Goal: Information Seeking & Learning: Check status

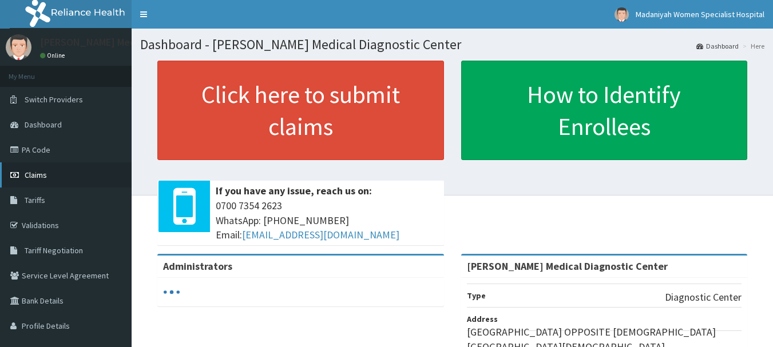
click at [33, 173] on span "Claims" at bounding box center [36, 175] width 22 height 10
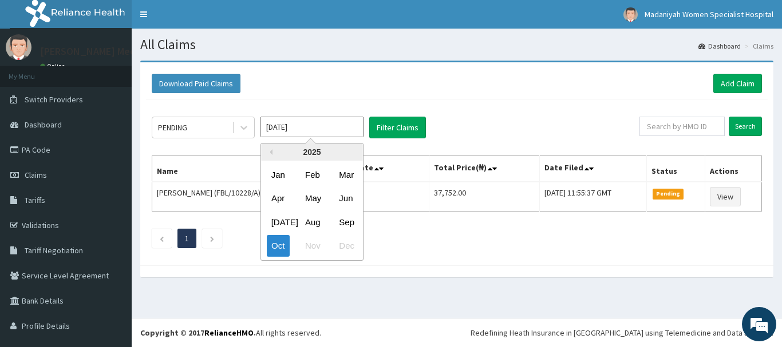
click at [295, 126] on input "Oct 2025" at bounding box center [311, 127] width 103 height 21
click at [236, 130] on div at bounding box center [243, 127] width 21 height 21
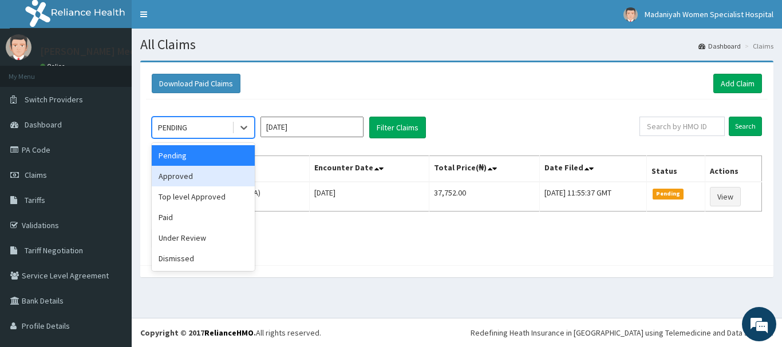
click at [201, 173] on div "Approved" at bounding box center [203, 176] width 103 height 21
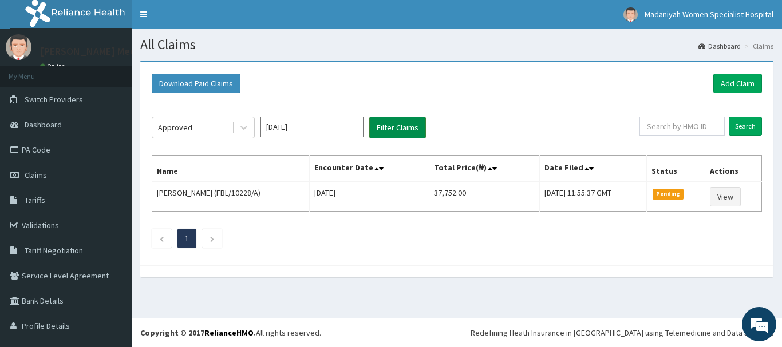
click at [398, 128] on button "Filter Claims" at bounding box center [397, 128] width 57 height 22
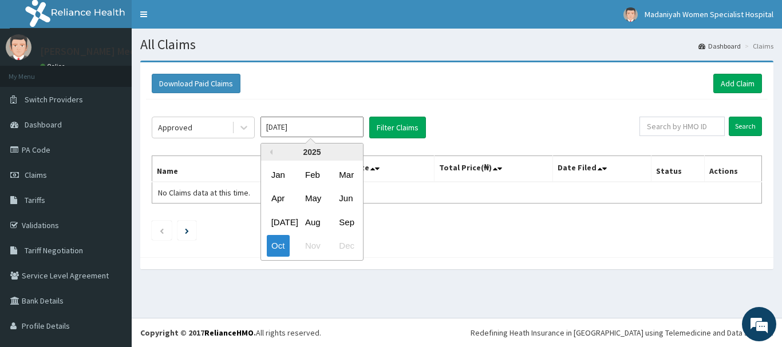
click at [282, 128] on input "[DATE]" at bounding box center [311, 127] width 103 height 21
click at [353, 223] on div "Sep" at bounding box center [345, 222] width 23 height 21
type input "Sep 2025"
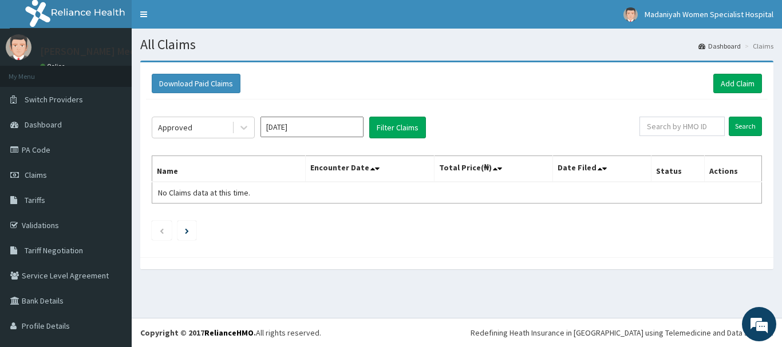
click at [389, 140] on div "Approved Sep 2025 Filter Claims Search Name Encounter Date Total Price(₦) Date …" at bounding box center [456, 176] width 621 height 152
click at [385, 132] on button "Filter Claims" at bounding box center [397, 128] width 57 height 22
click at [243, 132] on icon at bounding box center [243, 127] width 11 height 11
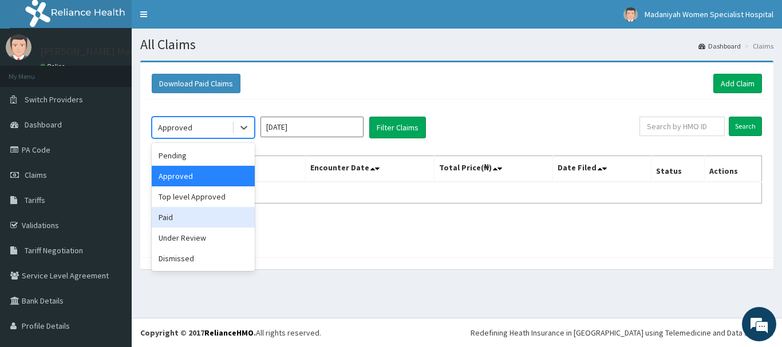
click at [212, 221] on div "Paid" at bounding box center [203, 217] width 103 height 21
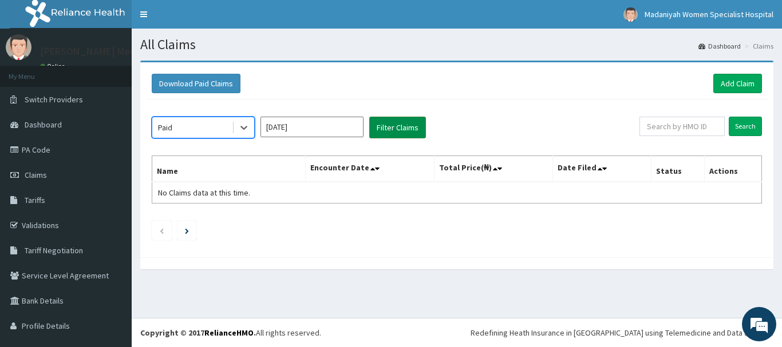
click at [391, 129] on button "Filter Claims" at bounding box center [397, 128] width 57 height 22
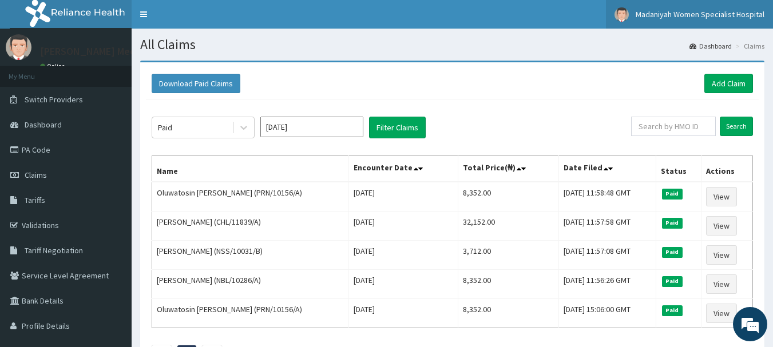
click at [734, 21] on link "Madaniyah Women Specialist Hospital" at bounding box center [689, 14] width 167 height 29
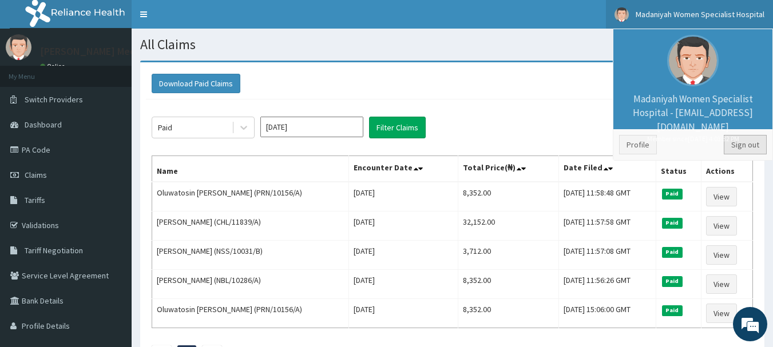
click at [750, 149] on link "Sign out" at bounding box center [745, 144] width 43 height 19
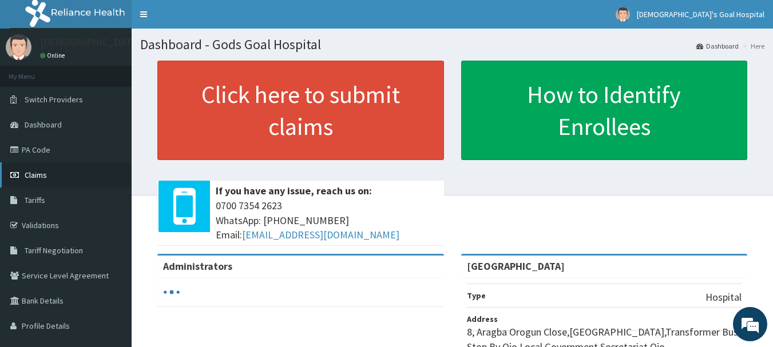
click at [49, 181] on link "Claims" at bounding box center [66, 175] width 132 height 25
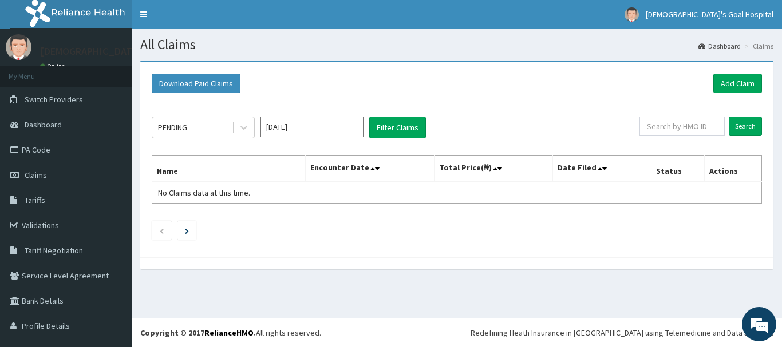
click at [260, 125] on div "PENDING Oct 2025 Filter Claims" at bounding box center [396, 128] width 488 height 22
click at [237, 118] on div at bounding box center [243, 127] width 21 height 21
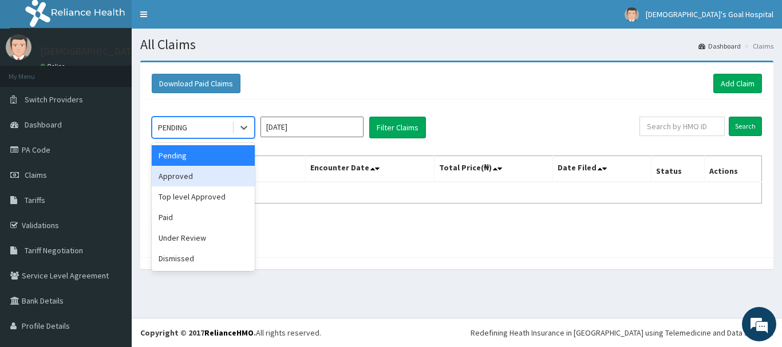
click at [210, 184] on div "Approved" at bounding box center [203, 176] width 103 height 21
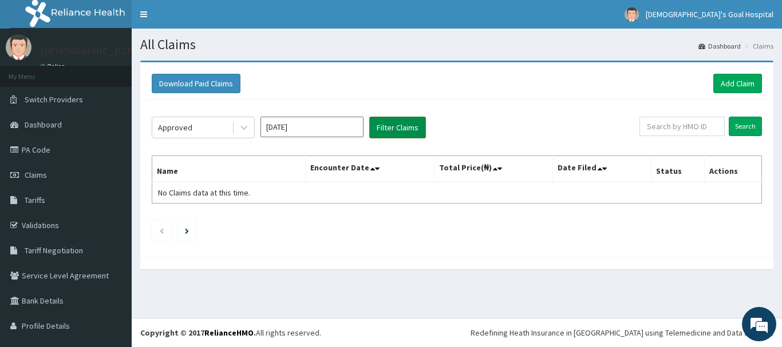
click at [405, 131] on button "Filter Claims" at bounding box center [397, 128] width 57 height 22
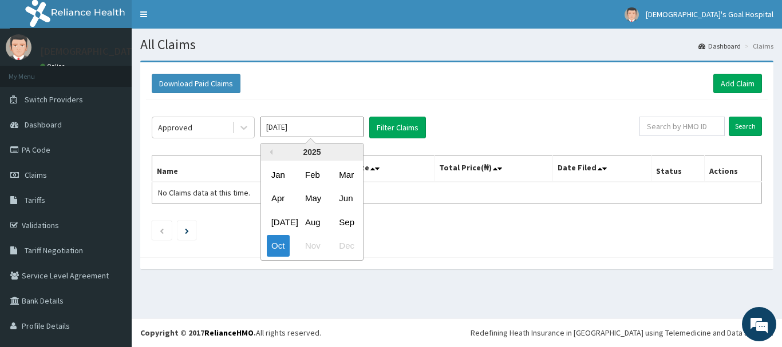
click at [270, 126] on input "[DATE]" at bounding box center [311, 127] width 103 height 21
click at [348, 220] on div "Sep" at bounding box center [345, 222] width 23 height 21
type input "Sep 2025"
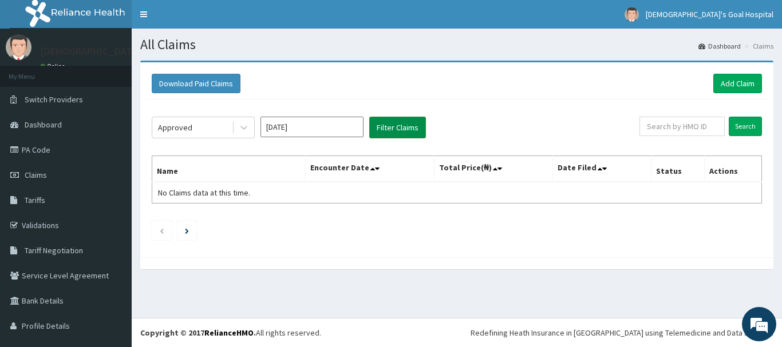
click at [405, 125] on button "Filter Claims" at bounding box center [397, 128] width 57 height 22
click at [407, 126] on button "Filter Claims" at bounding box center [397, 128] width 57 height 22
click at [239, 132] on icon at bounding box center [243, 127] width 11 height 11
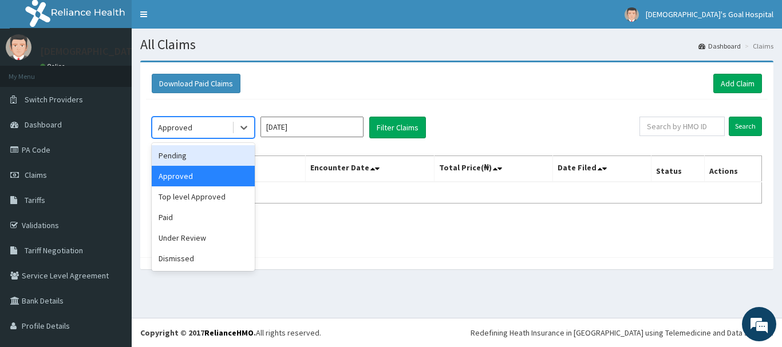
drag, startPoint x: 207, startPoint y: 213, endPoint x: 223, endPoint y: 149, distance: 65.4
click at [223, 149] on div "Pending Approved Top level Approved Paid Under Review Dismissed" at bounding box center [203, 207] width 103 height 128
click at [223, 149] on div "Pending" at bounding box center [203, 155] width 103 height 21
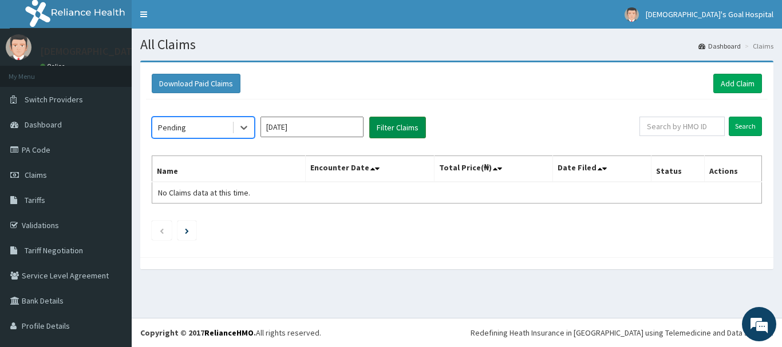
click at [380, 136] on button "Filter Claims" at bounding box center [397, 128] width 57 height 22
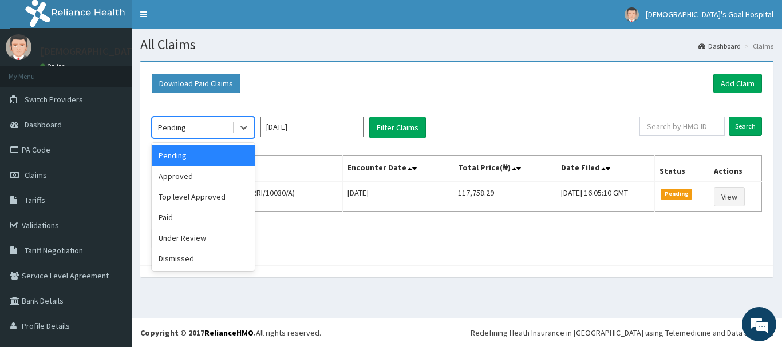
click at [226, 132] on div "Pending" at bounding box center [192, 127] width 80 height 18
click at [219, 223] on div "Paid" at bounding box center [203, 217] width 103 height 21
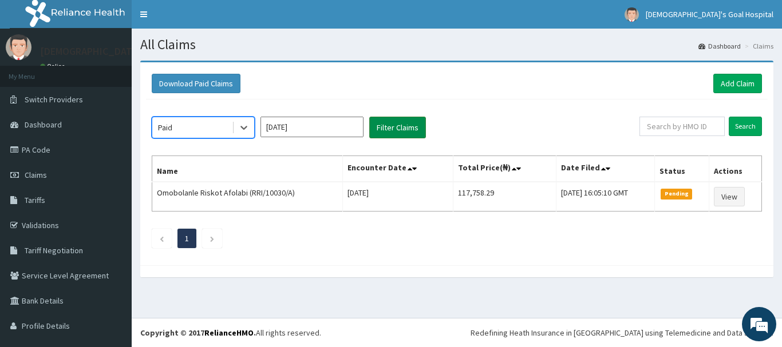
click at [415, 132] on button "Filter Claims" at bounding box center [397, 128] width 57 height 22
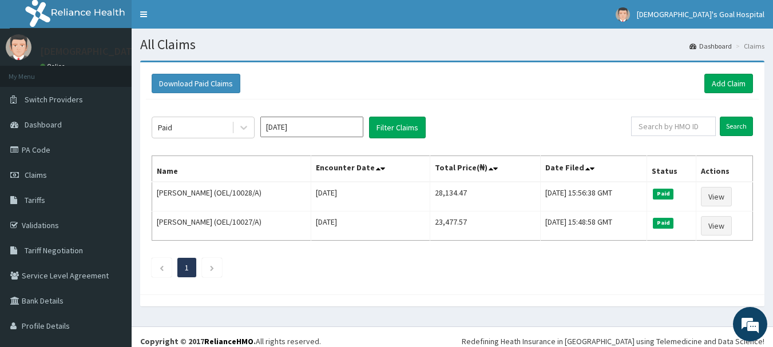
drag, startPoint x: 654, startPoint y: 263, endPoint x: 643, endPoint y: 263, distance: 11.4
click at [650, 263] on ul "1" at bounding box center [452, 267] width 601 height 19
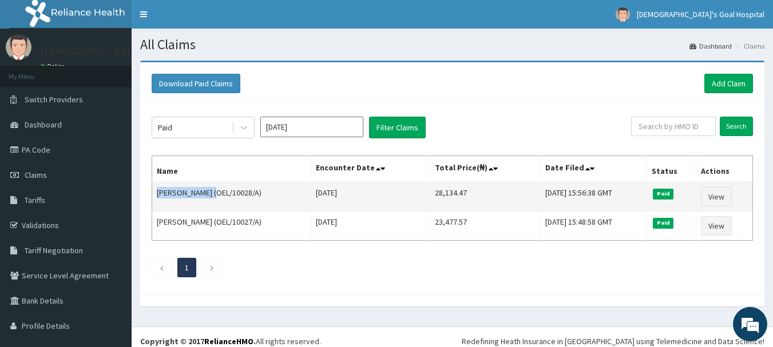
drag, startPoint x: 155, startPoint y: 195, endPoint x: 225, endPoint y: 192, distance: 70.5
click at [225, 192] on td "ONWUMERE OGECHI (OEL/10028/A)" at bounding box center [231, 197] width 159 height 30
copy td "ONWUMERE OGECHI"
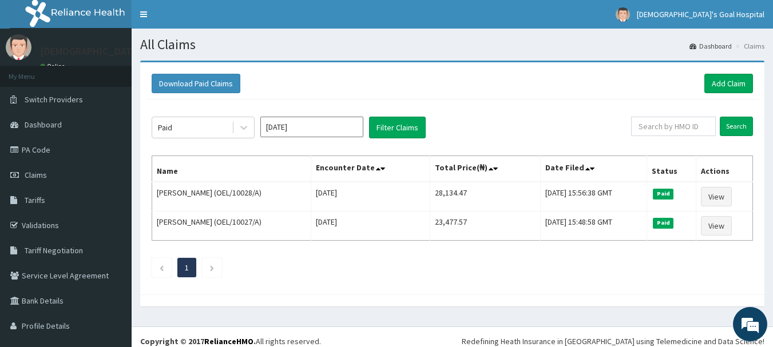
click at [671, 88] on div "Download Paid Claims Add Claim" at bounding box center [452, 83] width 601 height 19
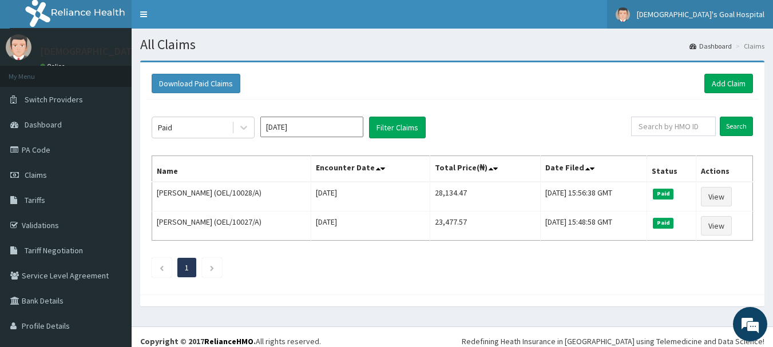
click at [721, 16] on span "God's Goal Hospital" at bounding box center [701, 14] width 128 height 10
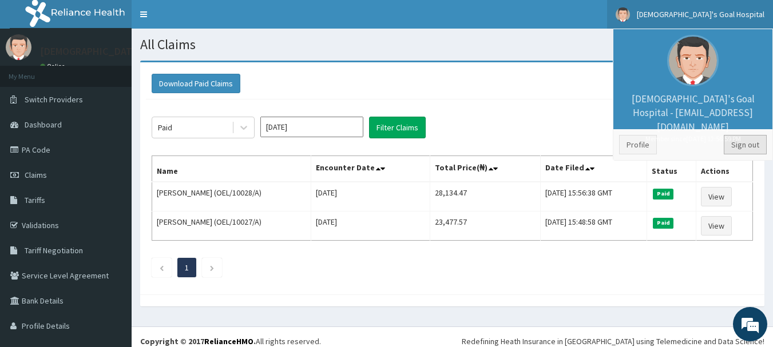
click at [743, 149] on link "Sign out" at bounding box center [745, 144] width 43 height 19
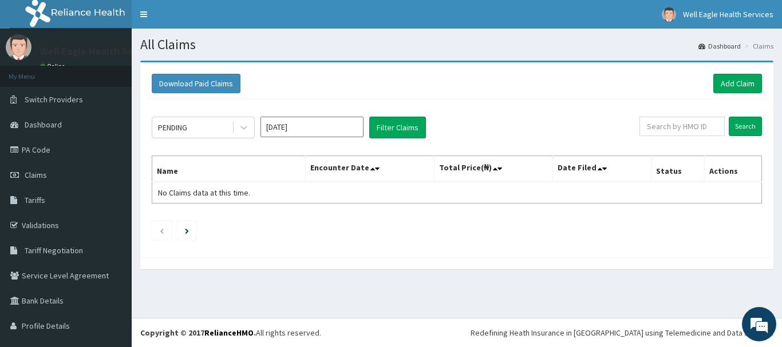
click at [657, 96] on div "Download Paid Claims Add Claim" at bounding box center [456, 83] width 621 height 31
click at [652, 82] on div "Download Paid Claims Add Claim" at bounding box center [457, 83] width 610 height 19
click at [654, 135] on input "text" at bounding box center [681, 126] width 85 height 19
paste input "GTC/10256/D"
type input "GTC/10256/D"
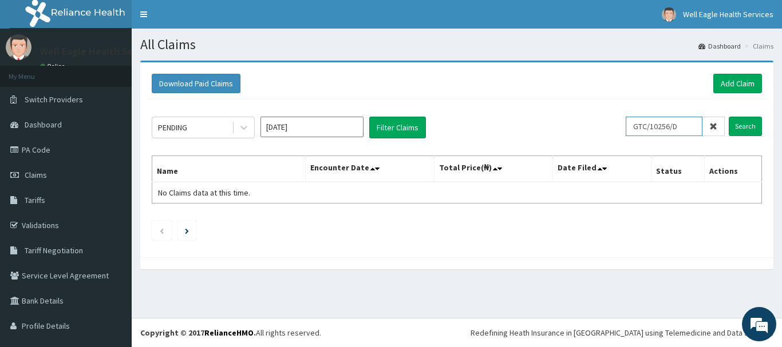
click at [728, 117] on input "Search" at bounding box center [744, 126] width 33 height 19
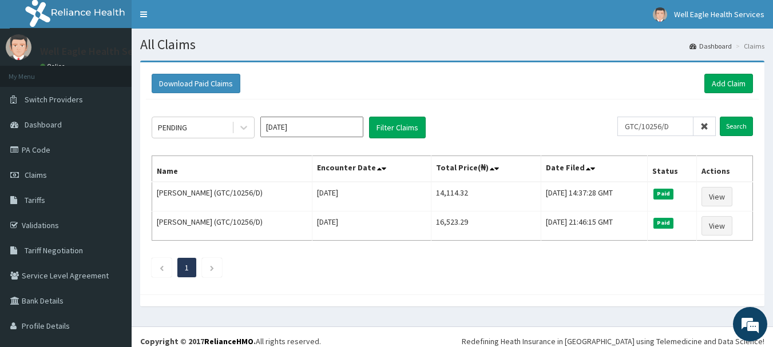
click at [700, 124] on icon at bounding box center [704, 126] width 8 height 8
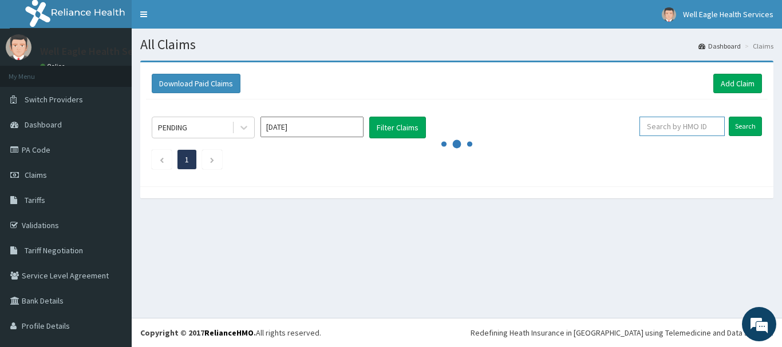
click at [696, 120] on input "text" at bounding box center [681, 126] width 85 height 19
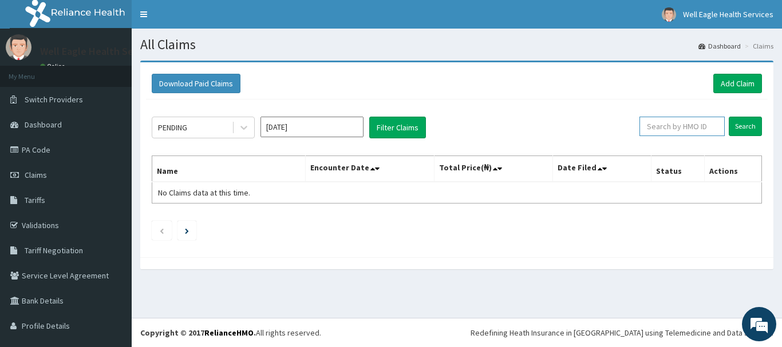
paste input "GTC/10256/C"
type input "GTC/10256/C"
click at [728, 117] on input "Search" at bounding box center [744, 126] width 33 height 19
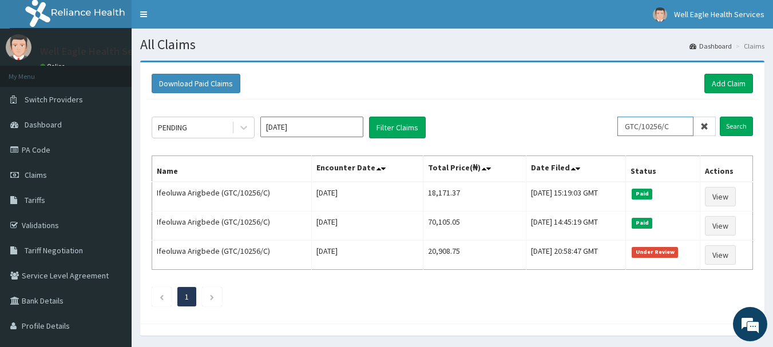
click at [720, 117] on input "Search" at bounding box center [736, 126] width 33 height 19
click at [704, 127] on icon at bounding box center [704, 126] width 8 height 8
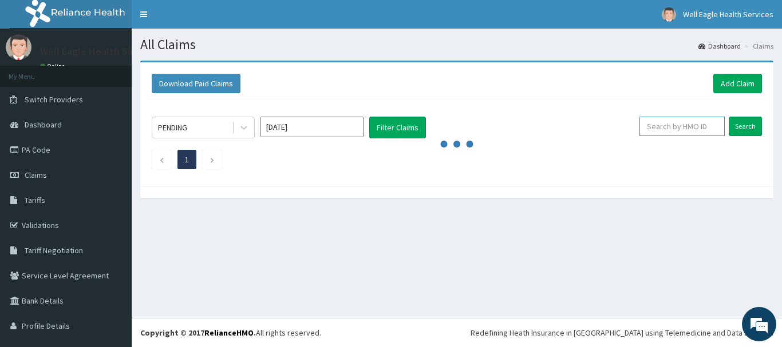
click at [694, 124] on input "text" at bounding box center [681, 126] width 85 height 19
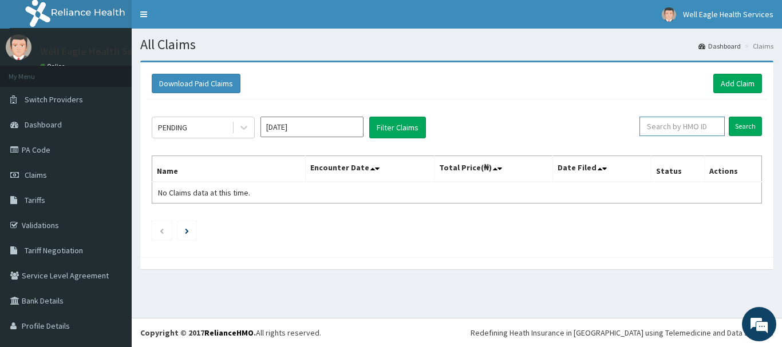
paste input "GBZ/10605/A"
type input "GBZ/10605/A"
click at [728, 117] on input "Search" at bounding box center [744, 126] width 33 height 19
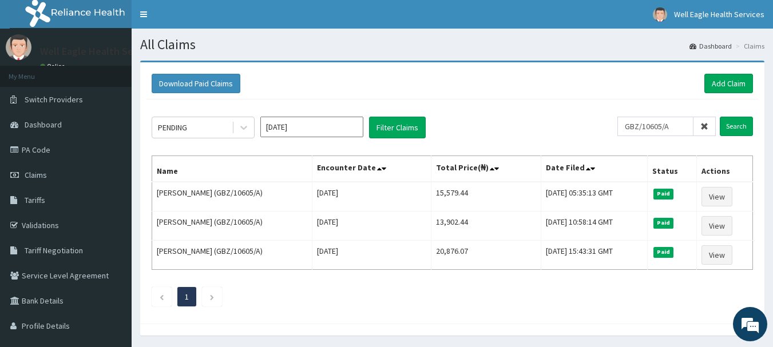
click at [665, 84] on div "Download Paid Claims Add Claim" at bounding box center [452, 83] width 601 height 19
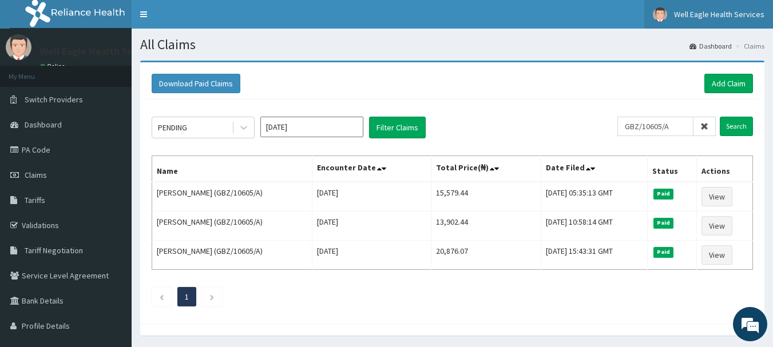
click at [743, 13] on span "Well Eagle Health Services" at bounding box center [719, 14] width 90 height 10
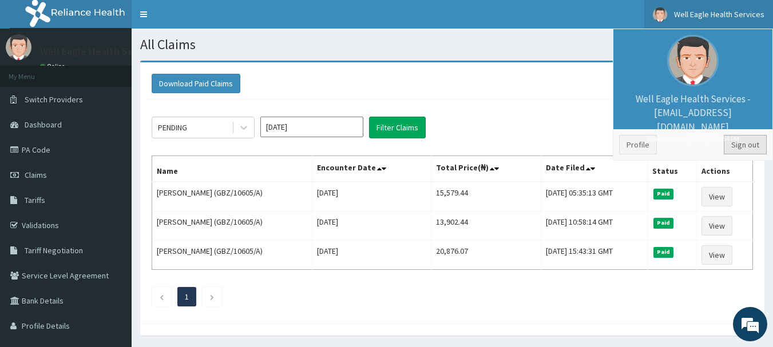
click at [760, 144] on link "Sign out" at bounding box center [745, 144] width 43 height 19
